Goal: Task Accomplishment & Management: Use online tool/utility

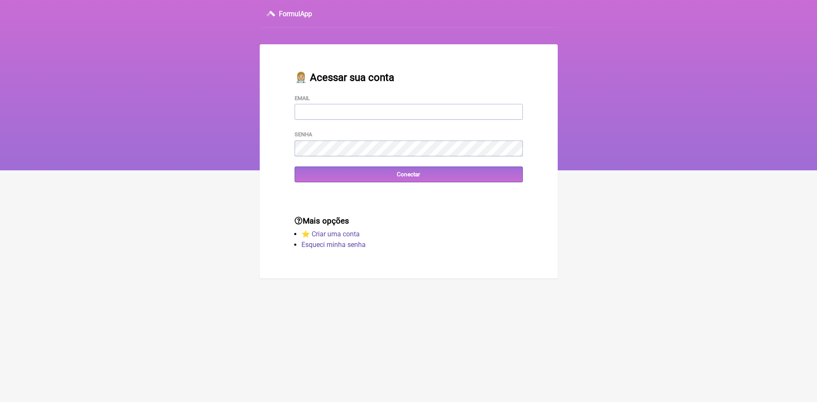
click at [338, 112] on input "Email" at bounding box center [408, 112] width 228 height 16
type input "[EMAIL_ADDRESS][DOMAIN_NAME]"
click at [323, 180] on input "Conectar" at bounding box center [408, 174] width 228 height 16
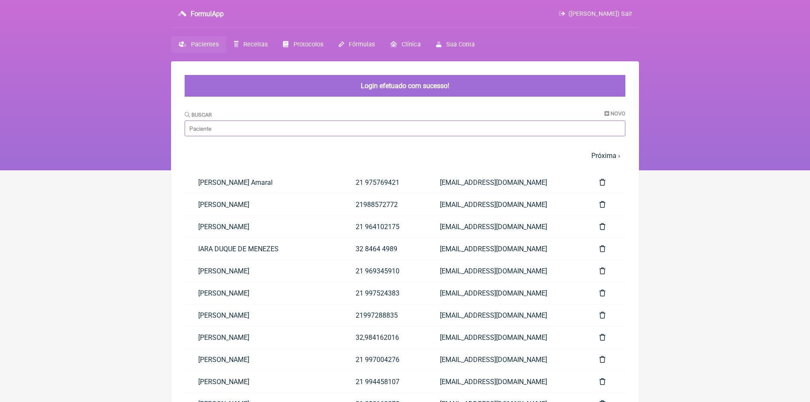
click at [245, 130] on input "Buscar" at bounding box center [405, 128] width 441 height 16
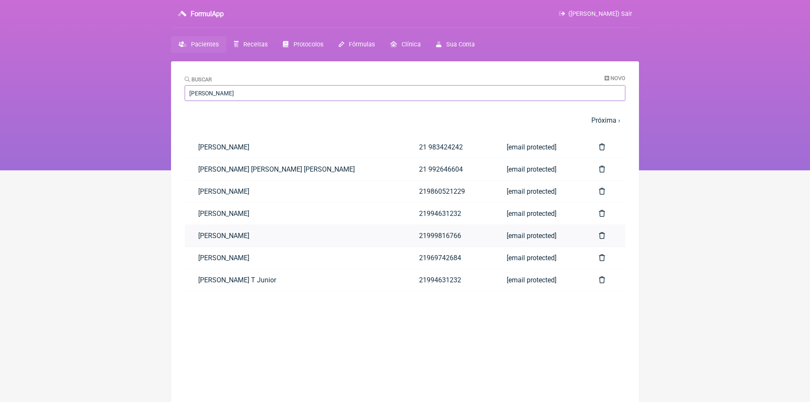
type input "[PERSON_NAME]"
click at [314, 237] on link "[PERSON_NAME] [PERSON_NAME]" at bounding box center [295, 236] width 221 height 22
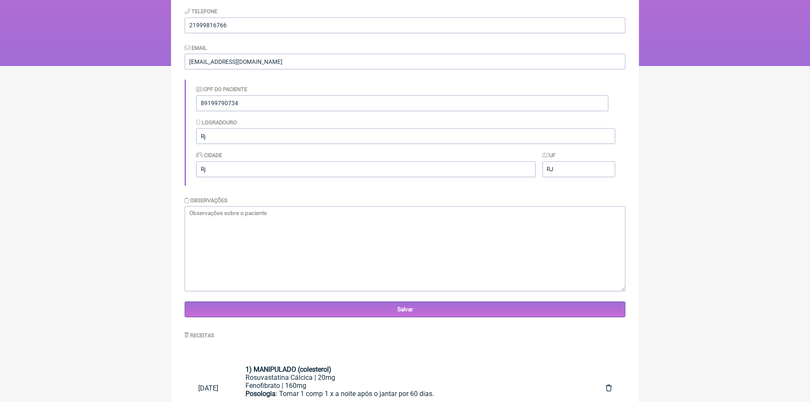
scroll to position [213, 0]
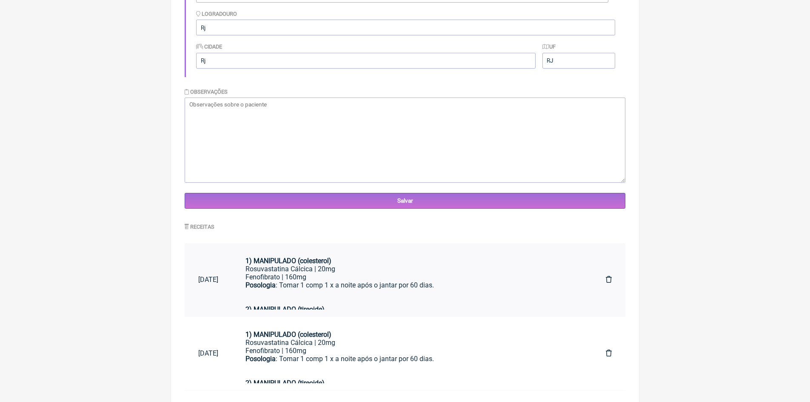
click at [357, 282] on div "Posologia : Tomar 1 comp 1 x a noite após o jantar por 60 dias. 2) MANIPULADO (…" at bounding box center [412, 297] width 333 height 32
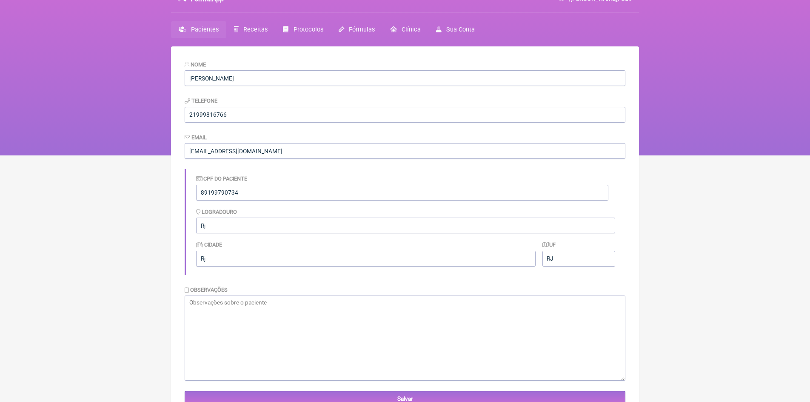
scroll to position [0, 0]
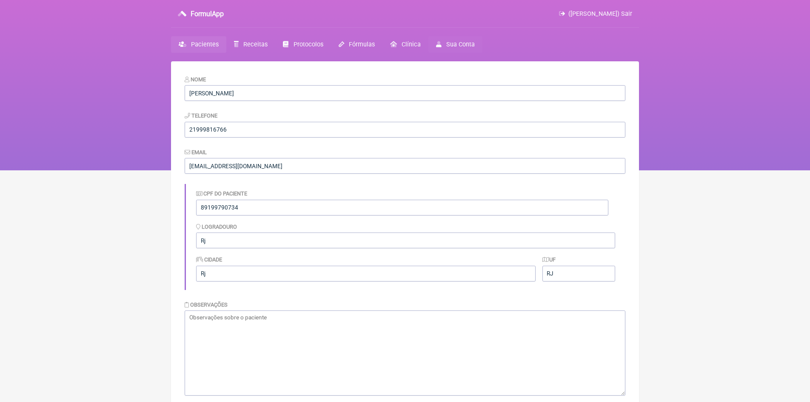
drag, startPoint x: 630, startPoint y: 14, endPoint x: 445, endPoint y: 44, distance: 188.0
click at [630, 14] on span "(VINICIUS VIEIRA PASCHOAL) Sair" at bounding box center [601, 13] width 64 height 7
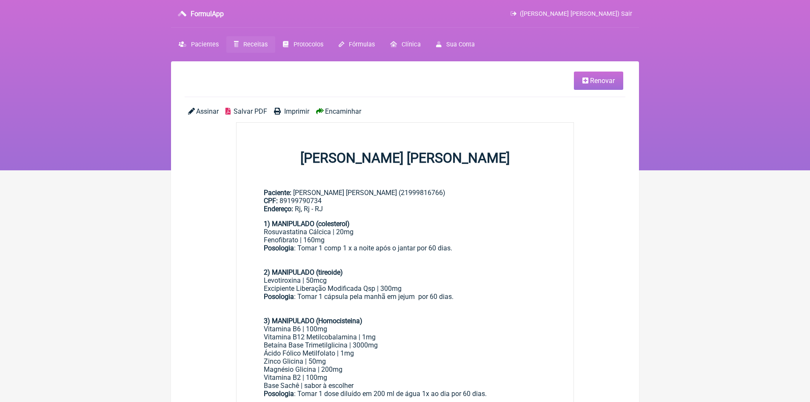
click at [595, 84] on span "Renovar" at bounding box center [602, 81] width 25 height 8
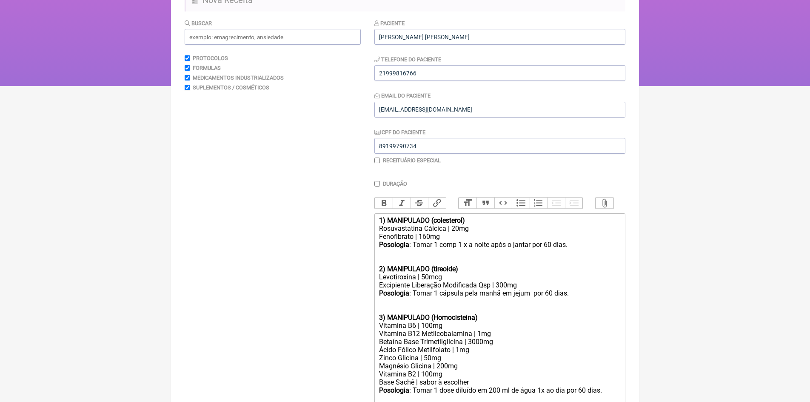
scroll to position [85, 0]
click at [378, 157] on input "checkbox" at bounding box center [377, 160] width 6 height 6
checkbox input "true"
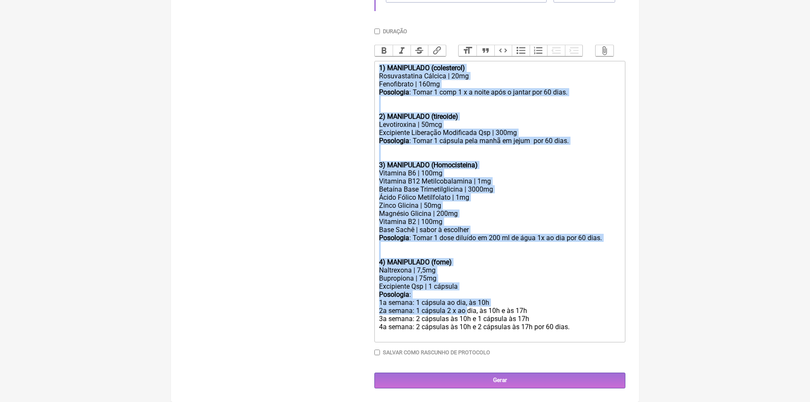
scroll to position [351, 0]
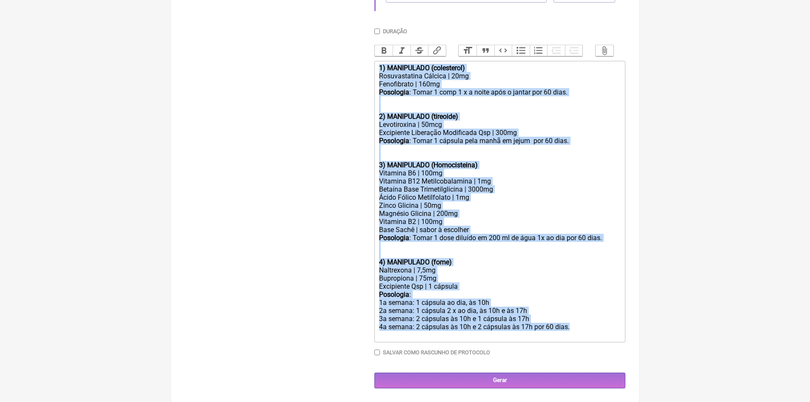
drag, startPoint x: 401, startPoint y: 168, endPoint x: 576, endPoint y: 329, distance: 237.3
click at [576, 329] on trix-editor "1) MANIPULADO (colesterol) Rosuvastatina Cálcica | 20mg Fenofibrato | 160mg Pos…" at bounding box center [499, 201] width 251 height 281
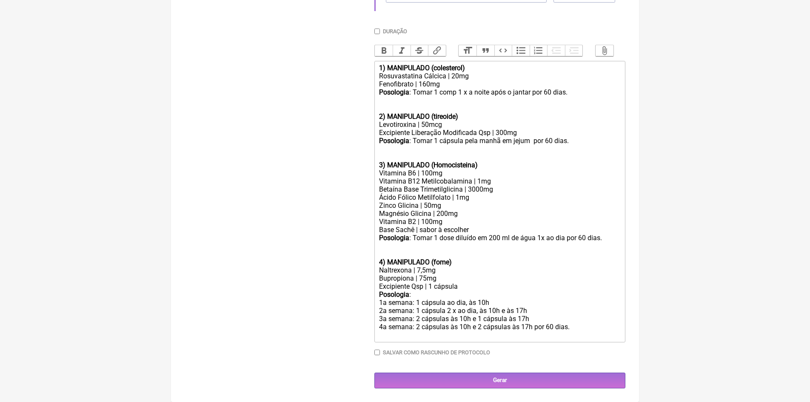
scroll to position [172, 0]
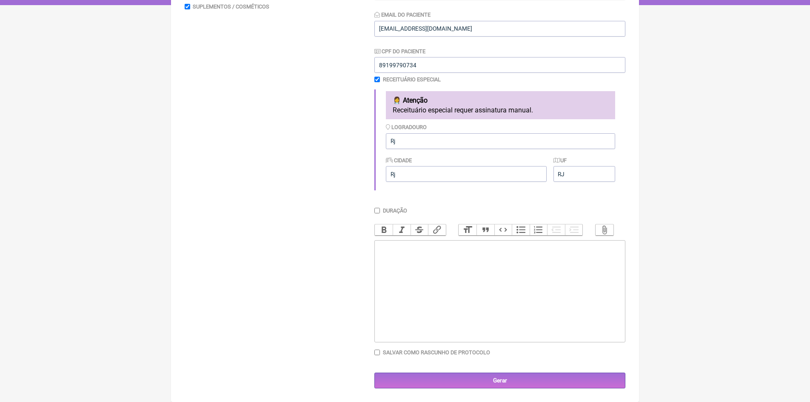
click at [425, 247] on div at bounding box center [500, 251] width 242 height 16
type trix-editor "<div>Uso intramuscular&nbsp;<br><br><br>1-Deposteron 200mg/2ml ---------- 1cx&n…"
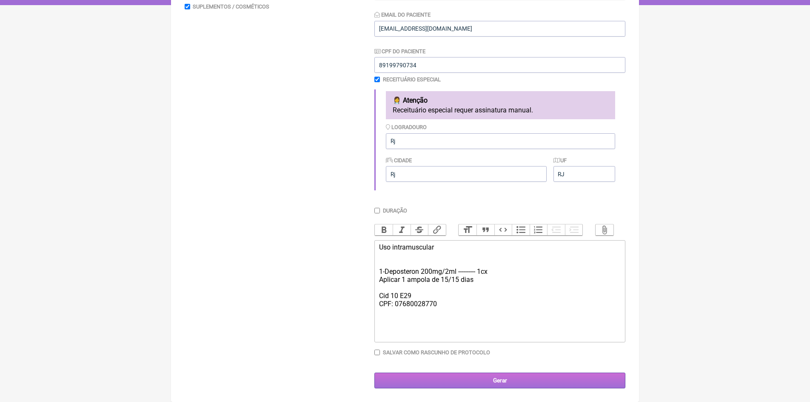
click at [500, 380] on input "Gerar" at bounding box center [499, 380] width 251 height 16
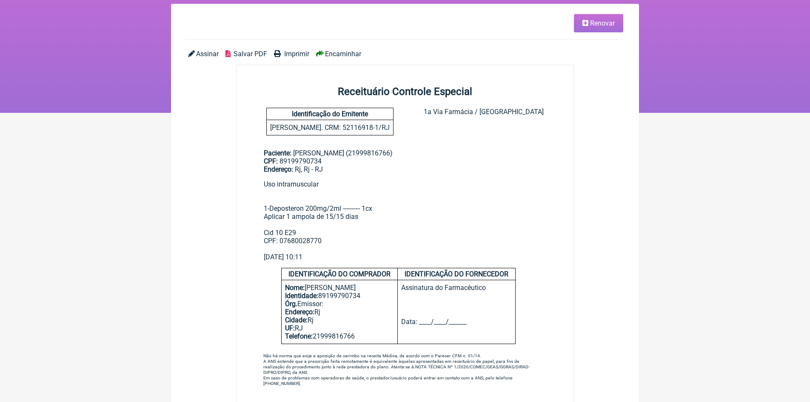
scroll to position [72, 0]
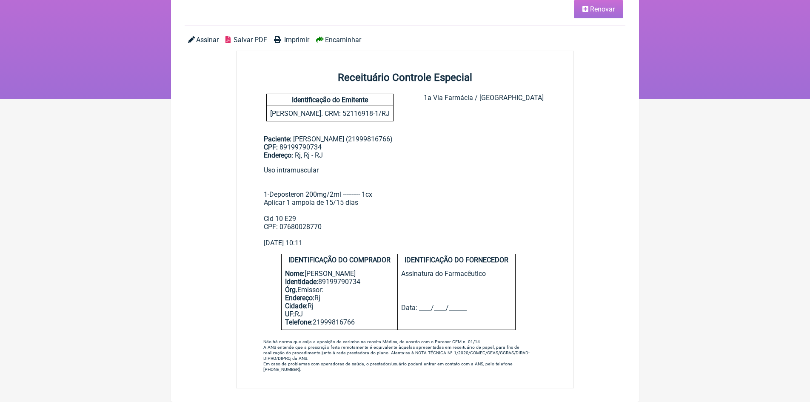
click at [293, 39] on span "Imprimir" at bounding box center [296, 40] width 25 height 8
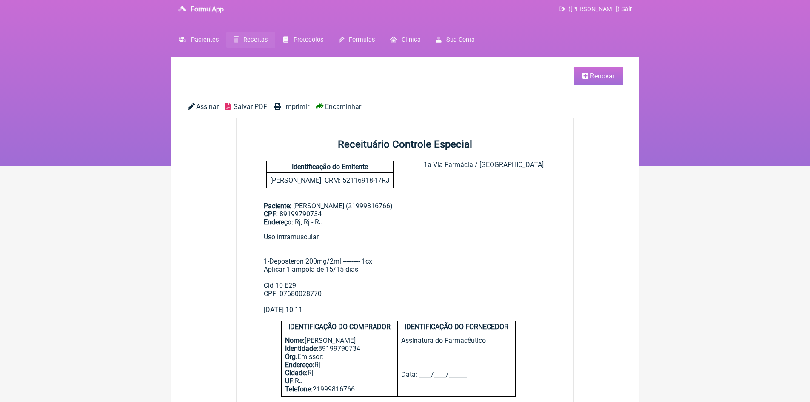
scroll to position [0, 0]
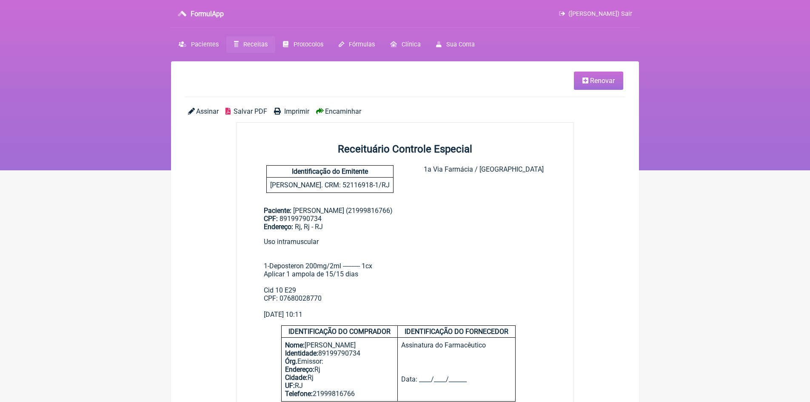
click at [627, 14] on span "([PERSON_NAME]) Sair" at bounding box center [601, 13] width 64 height 7
